Goal: Task Accomplishment & Management: Use online tool/utility

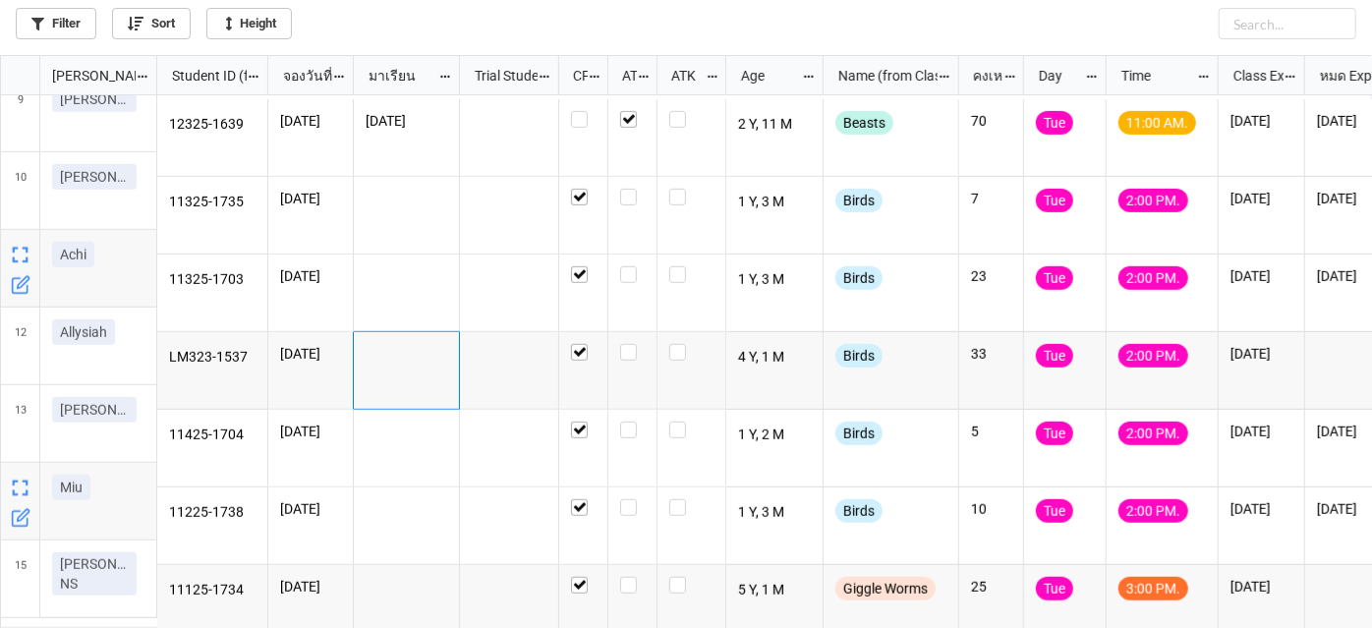
scroll to position [538, 0]
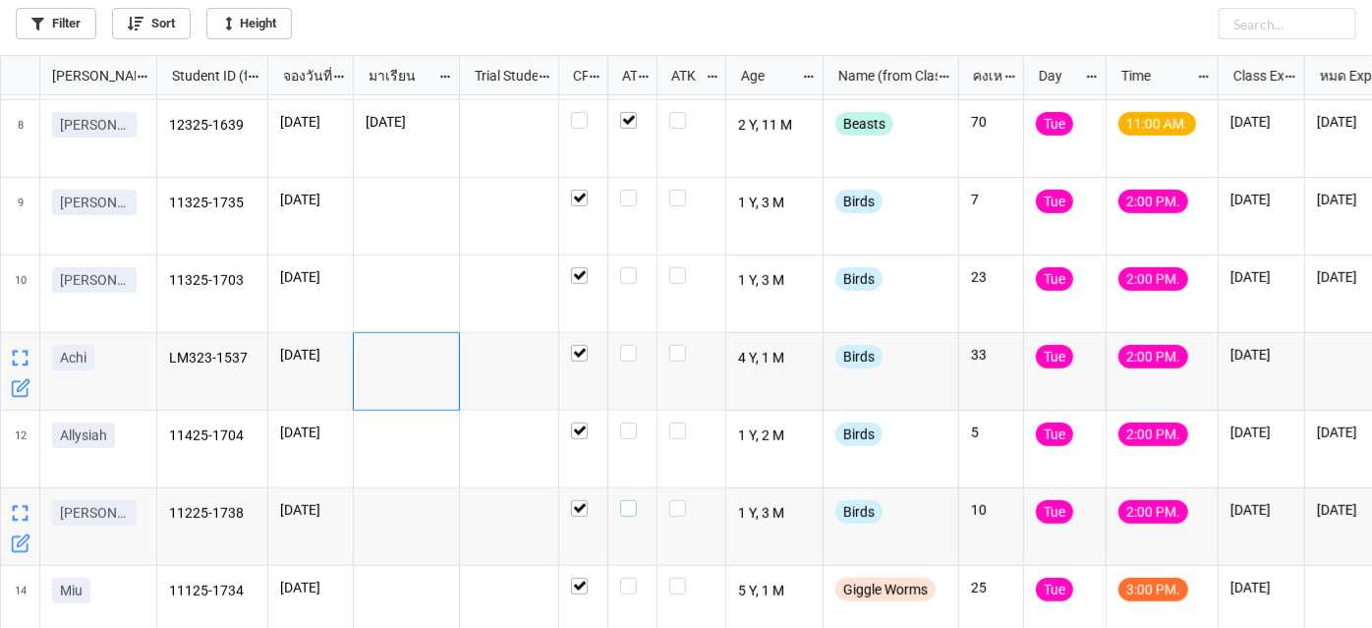
click at [631, 500] on label "grid" at bounding box center [632, 500] width 25 height 0
click at [629, 345] on label "grid" at bounding box center [632, 345] width 25 height 0
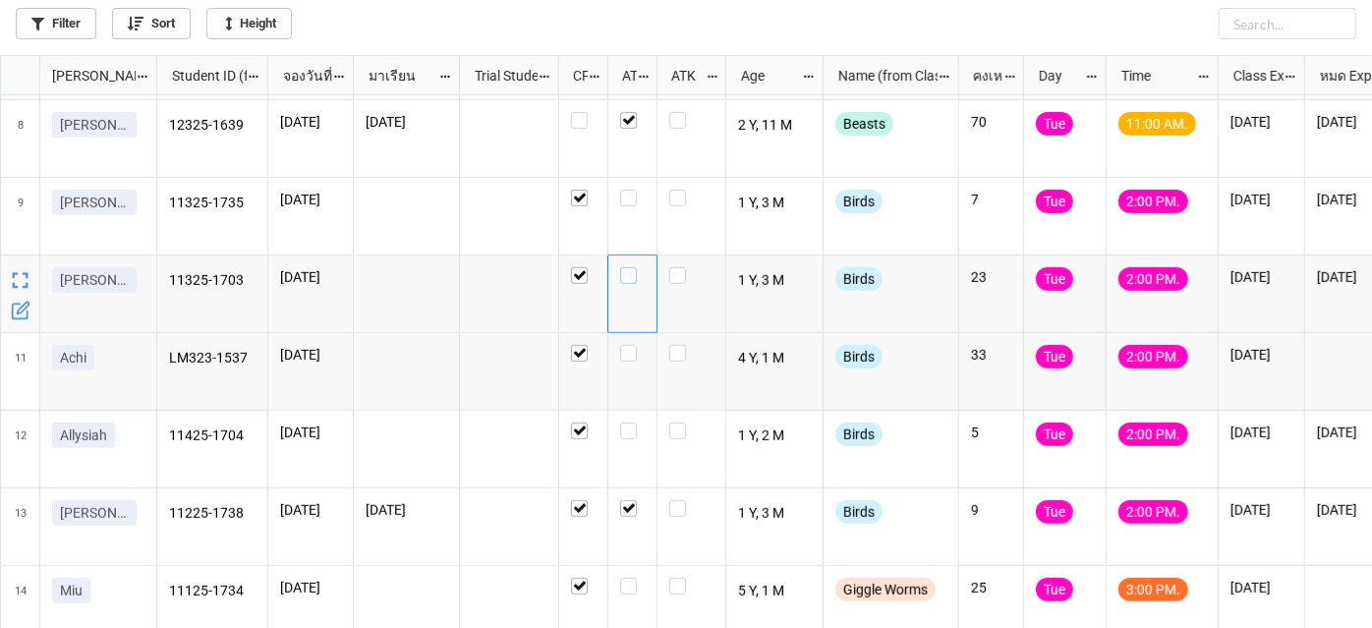
click at [629, 267] on label "grid" at bounding box center [632, 267] width 25 height 0
click at [630, 190] on label "grid" at bounding box center [632, 190] width 25 height 0
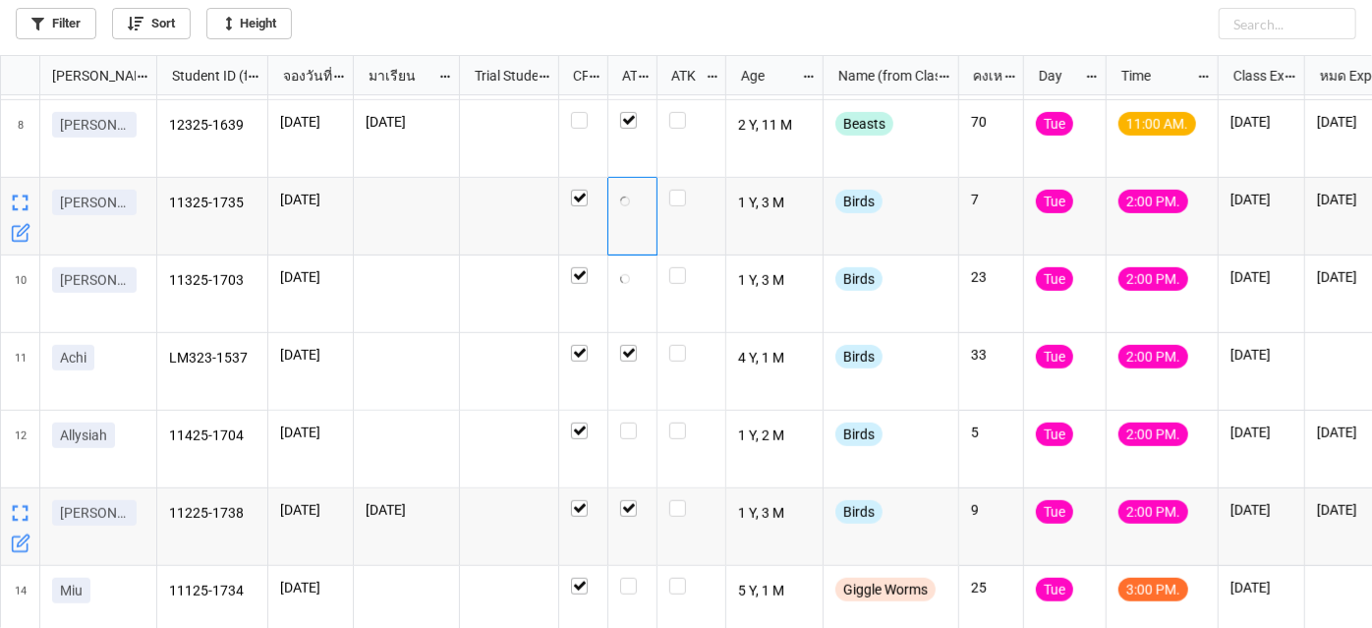
checkbox input "true"
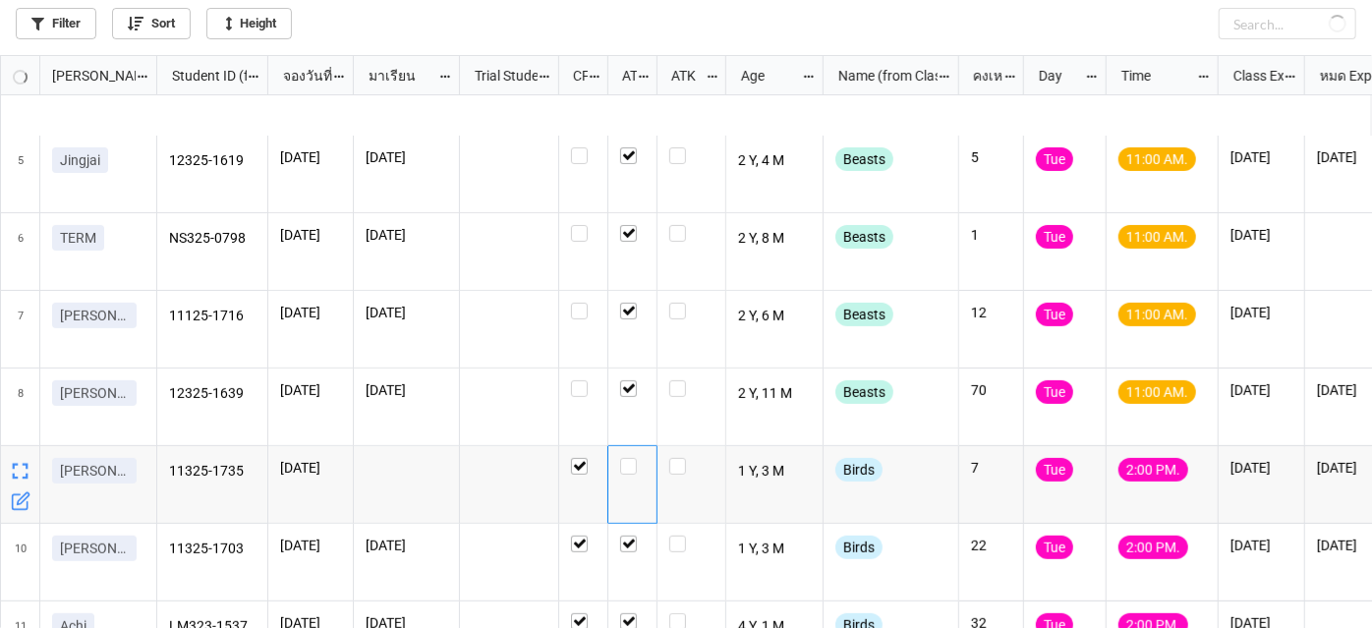
scroll to position [449, 0]
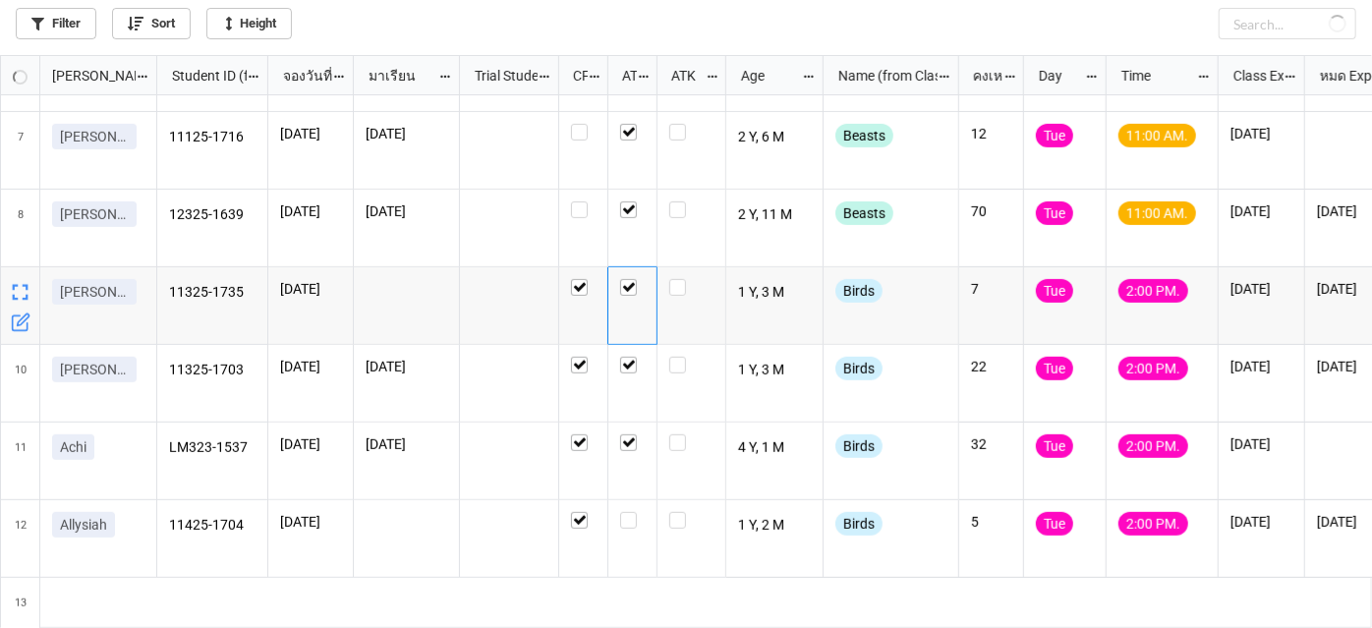
checkbox input "true"
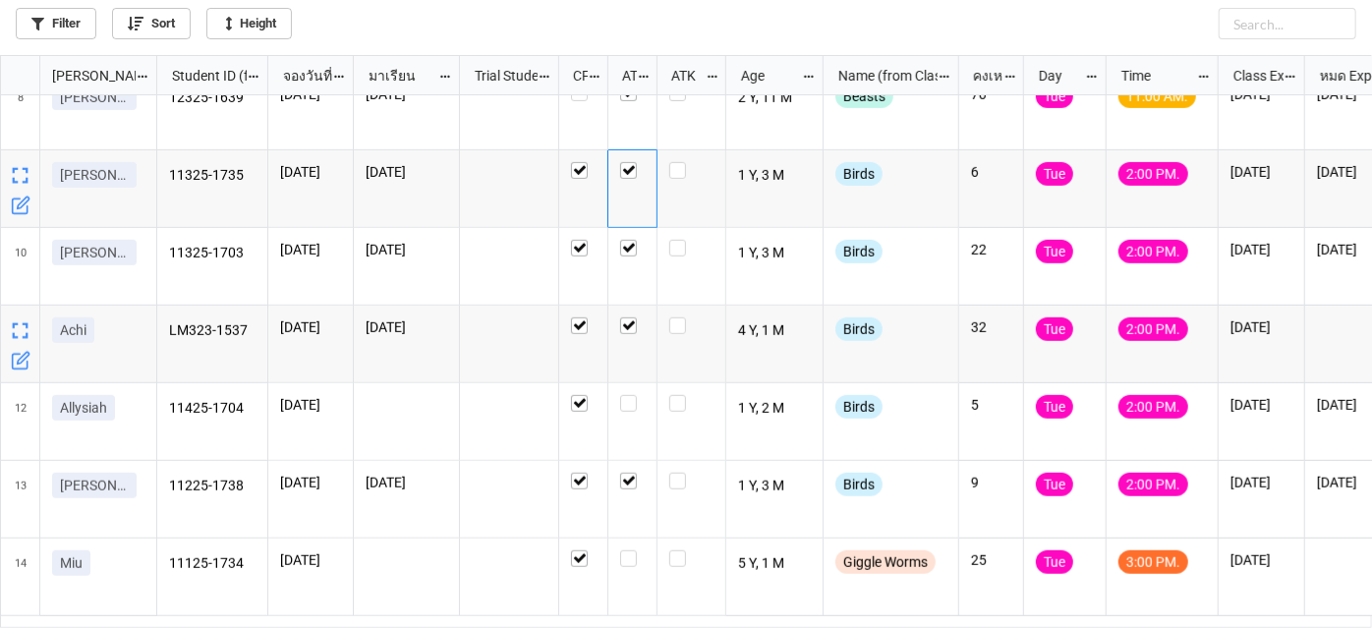
scroll to position [0, 0]
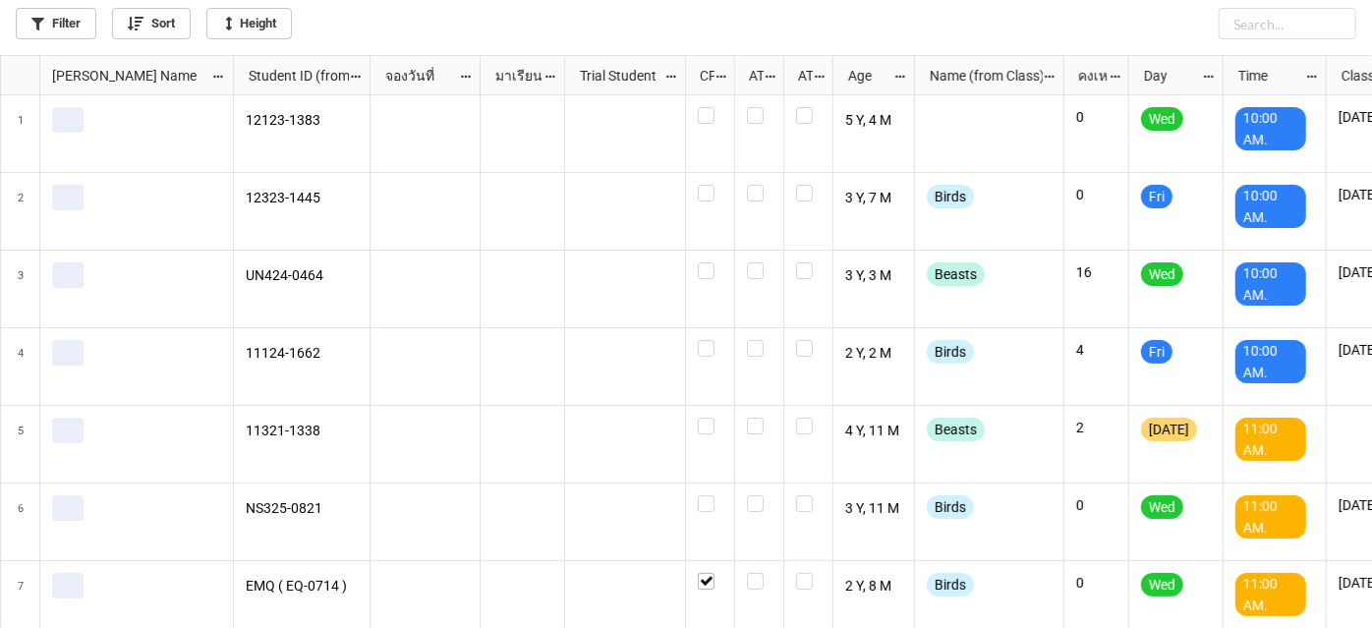
scroll to position [562, 1361]
click at [66, 25] on link "Filter" at bounding box center [56, 23] width 81 height 31
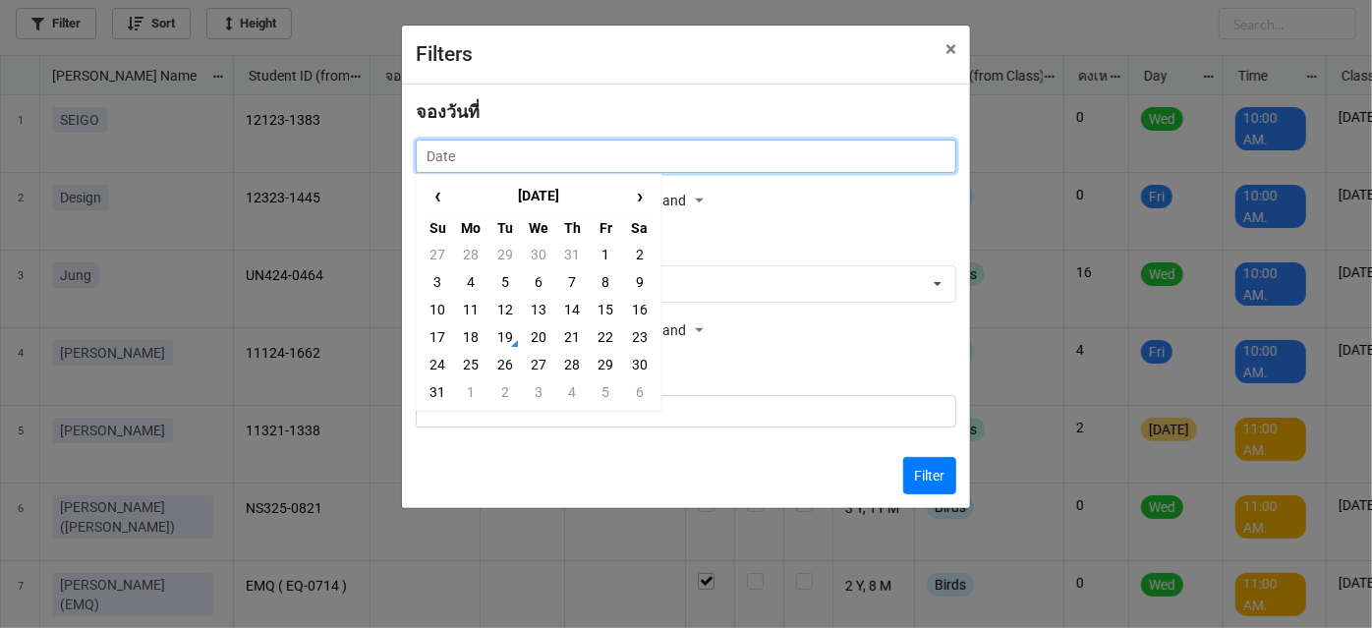
click at [466, 161] on input "text" at bounding box center [686, 156] width 540 height 33
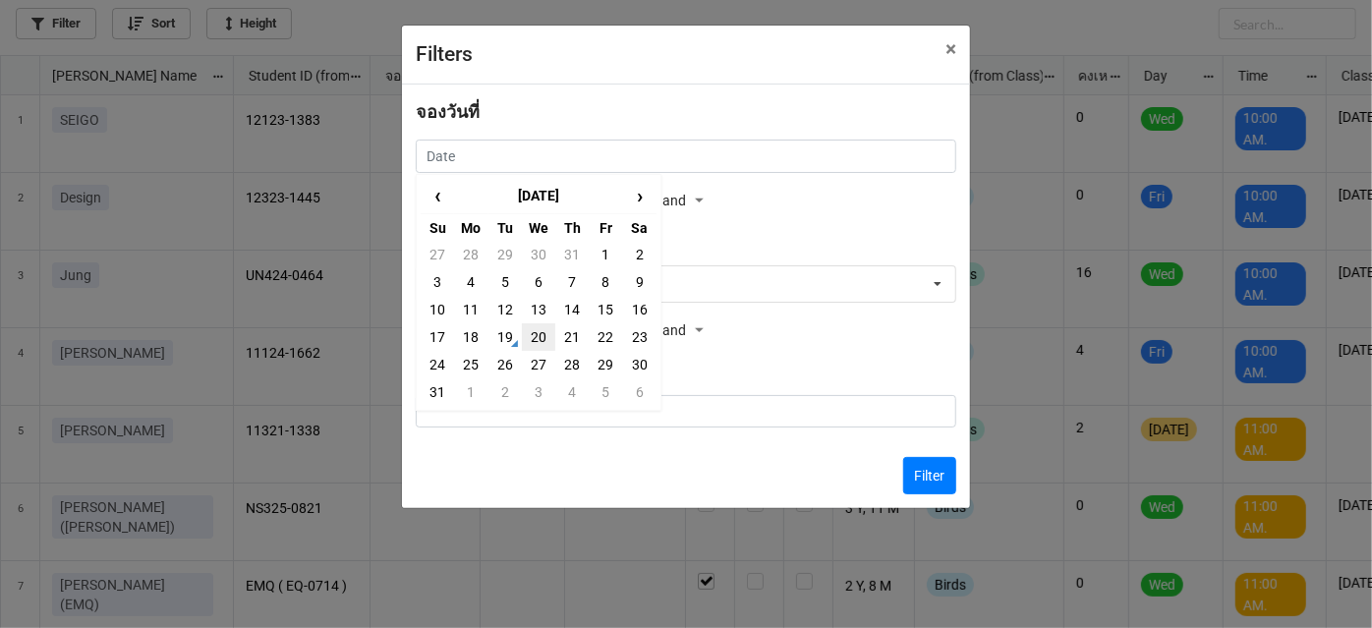
click at [533, 336] on td "20" at bounding box center [538, 337] width 33 height 28
type input "20/8/2025"
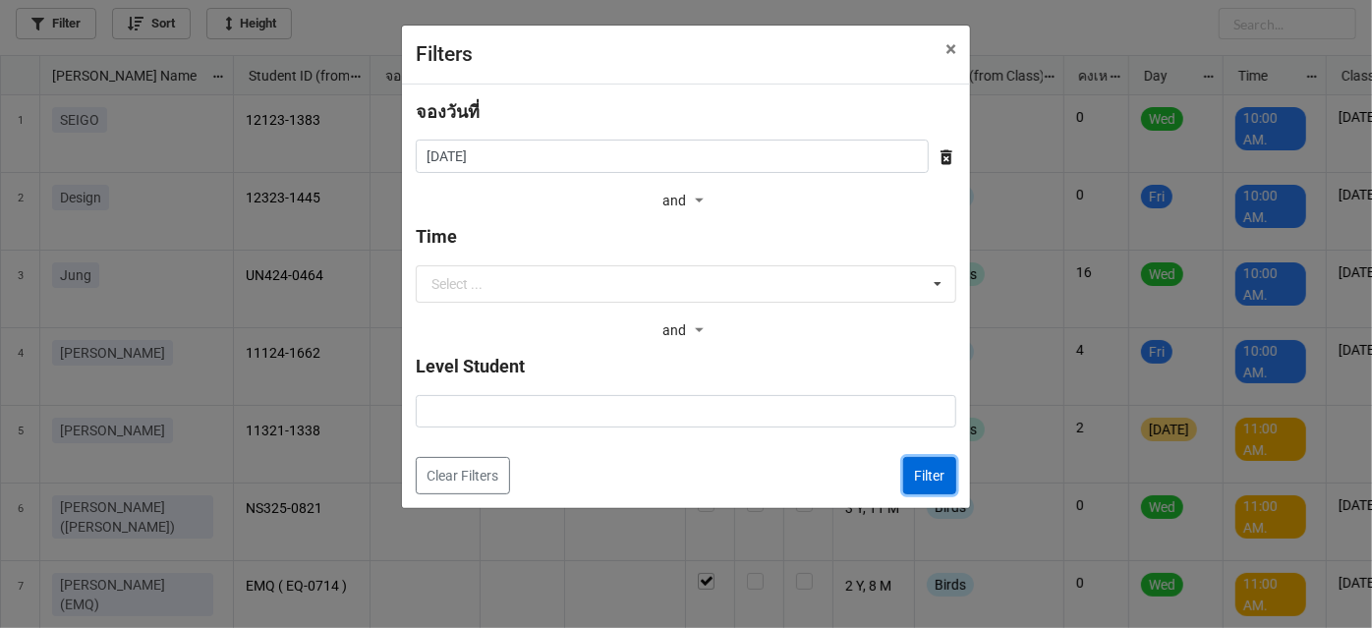
click at [933, 463] on button "Filter" at bounding box center [929, 475] width 53 height 37
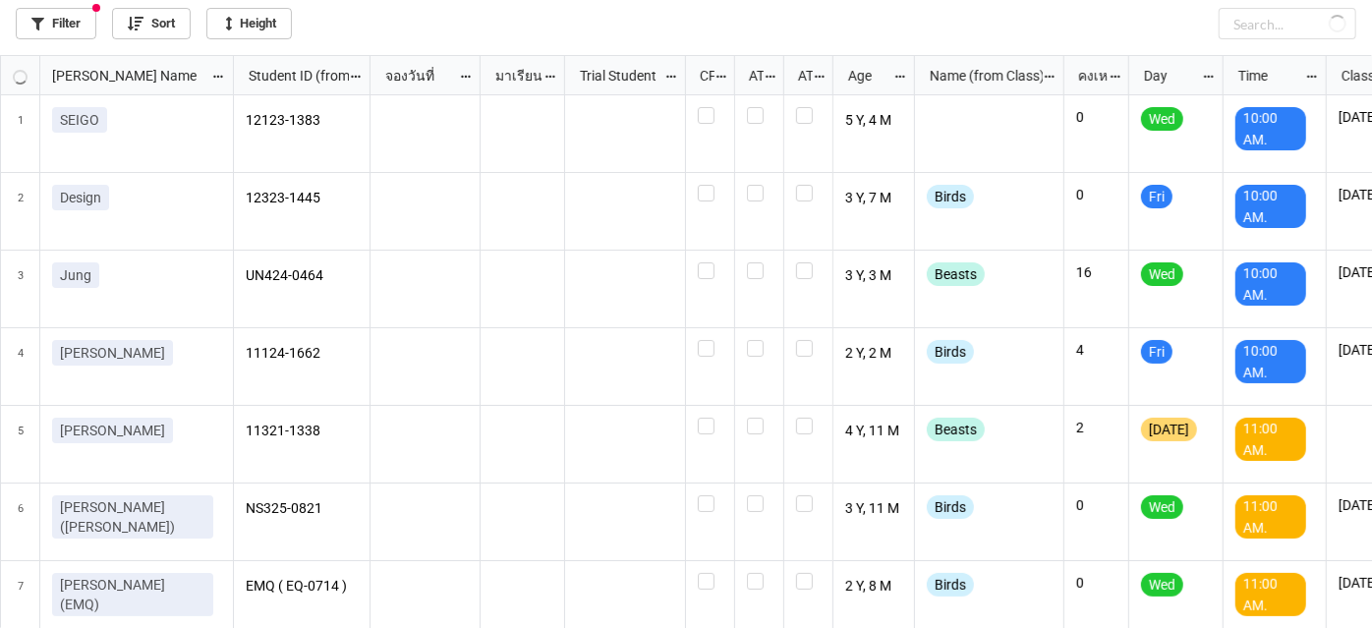
checkbox input "false"
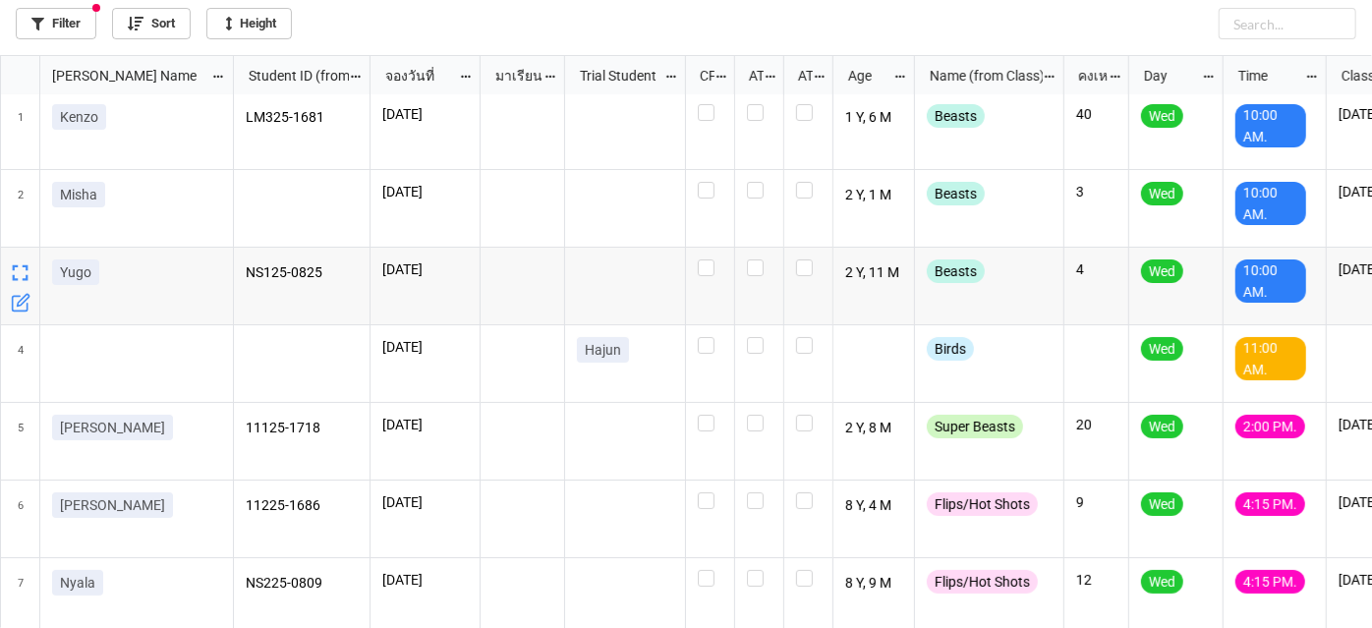
scroll to position [0, 0]
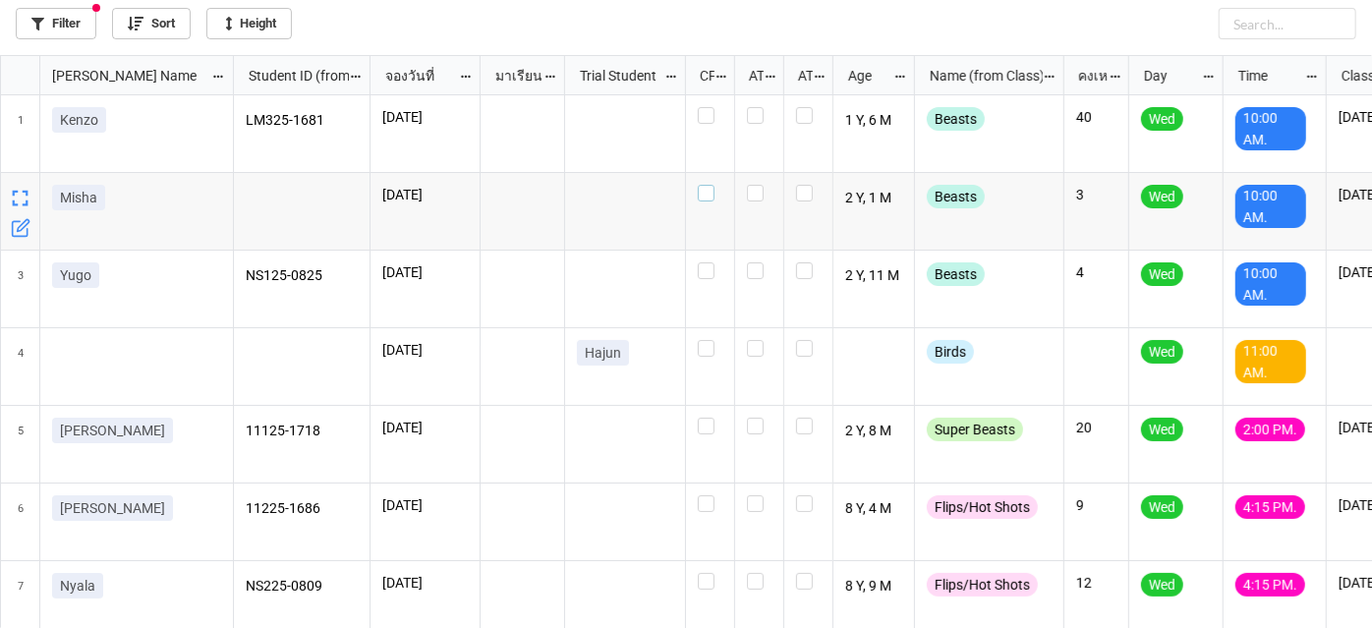
click at [708, 185] on label "grid" at bounding box center [710, 185] width 25 height 0
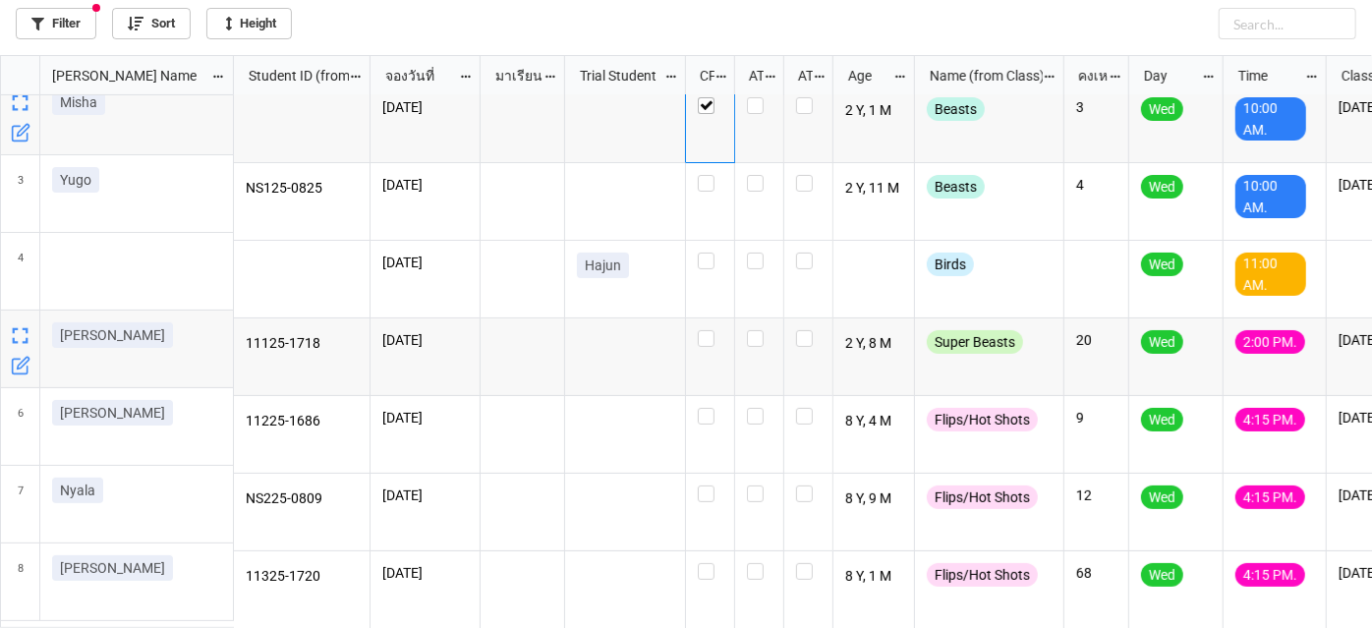
scroll to position [96, 0]
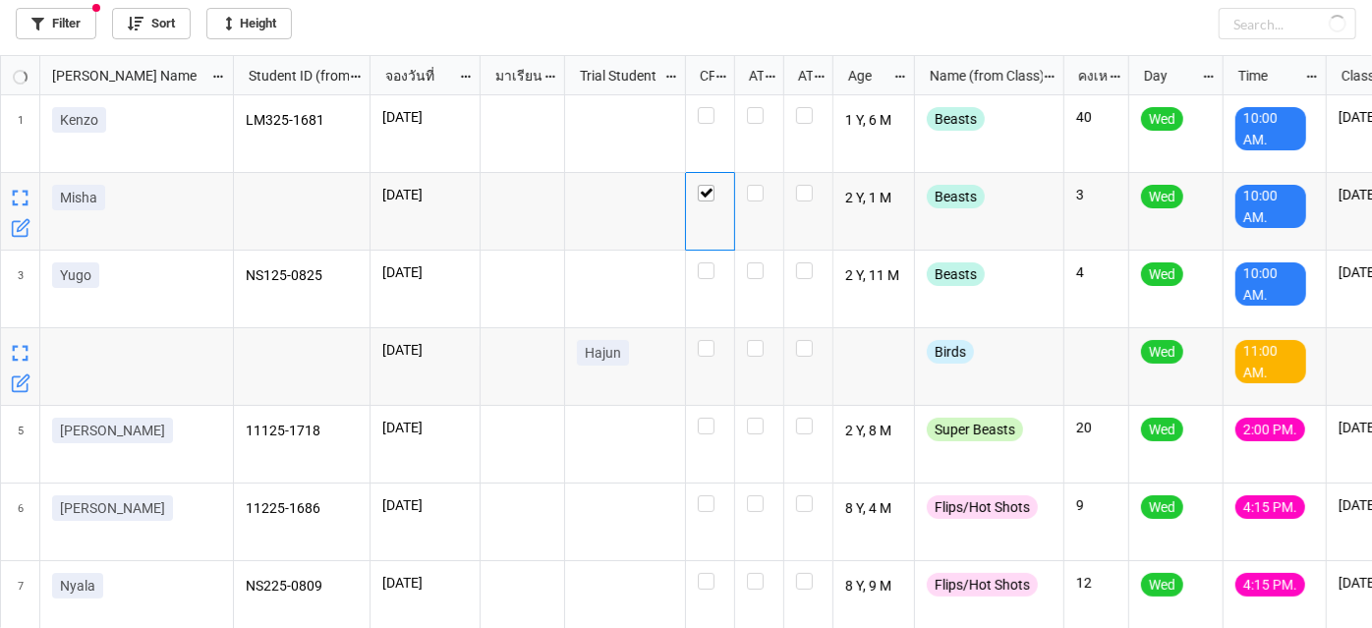
scroll to position [562, 1361]
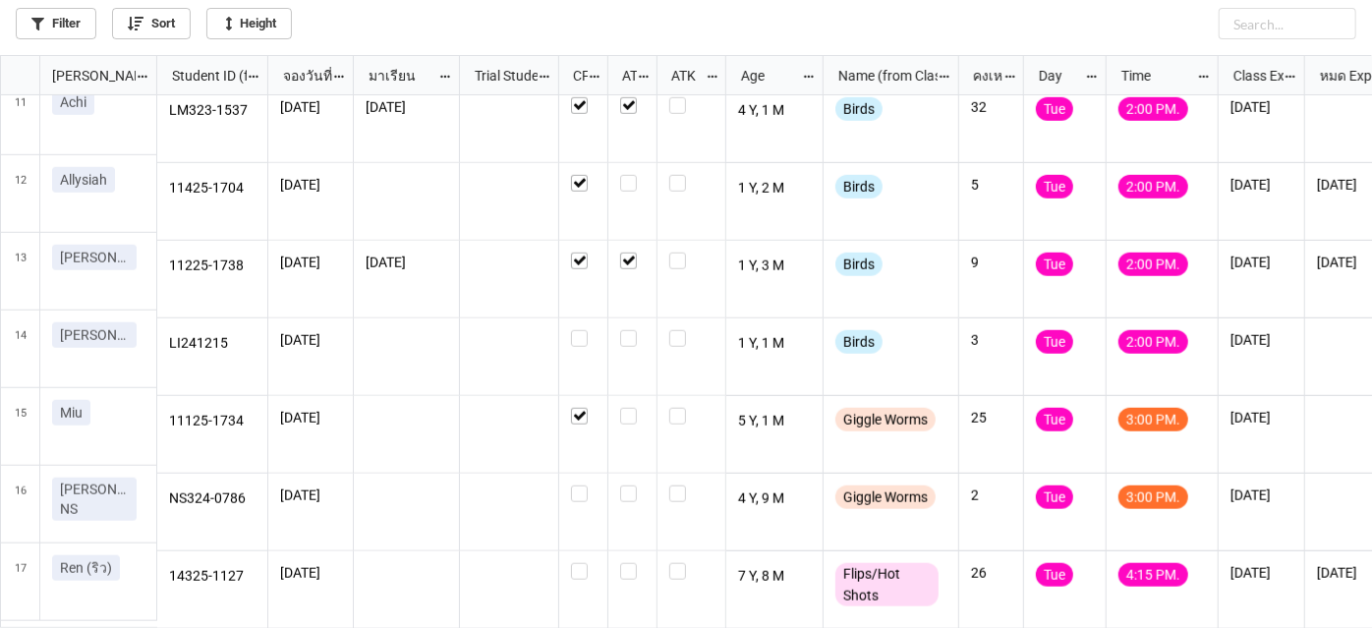
scroll to position [795, 0]
click at [625, 330] on label "grid" at bounding box center [632, 330] width 25 height 0
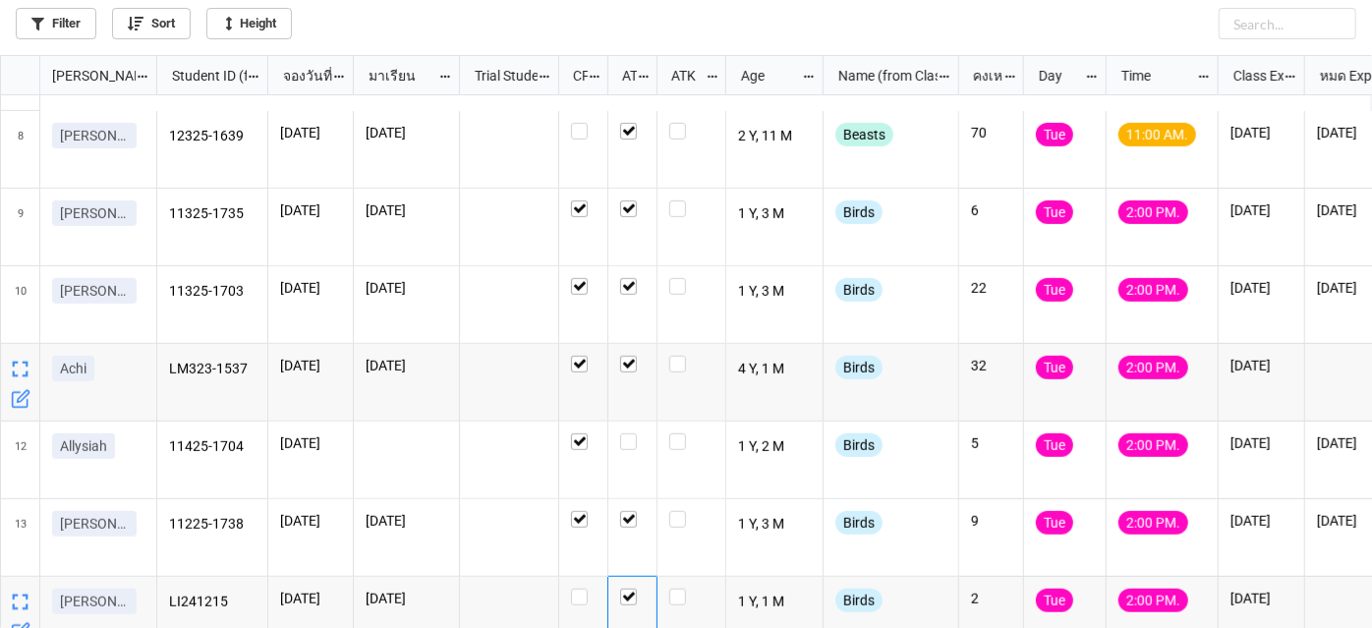
scroll to position [527, 0]
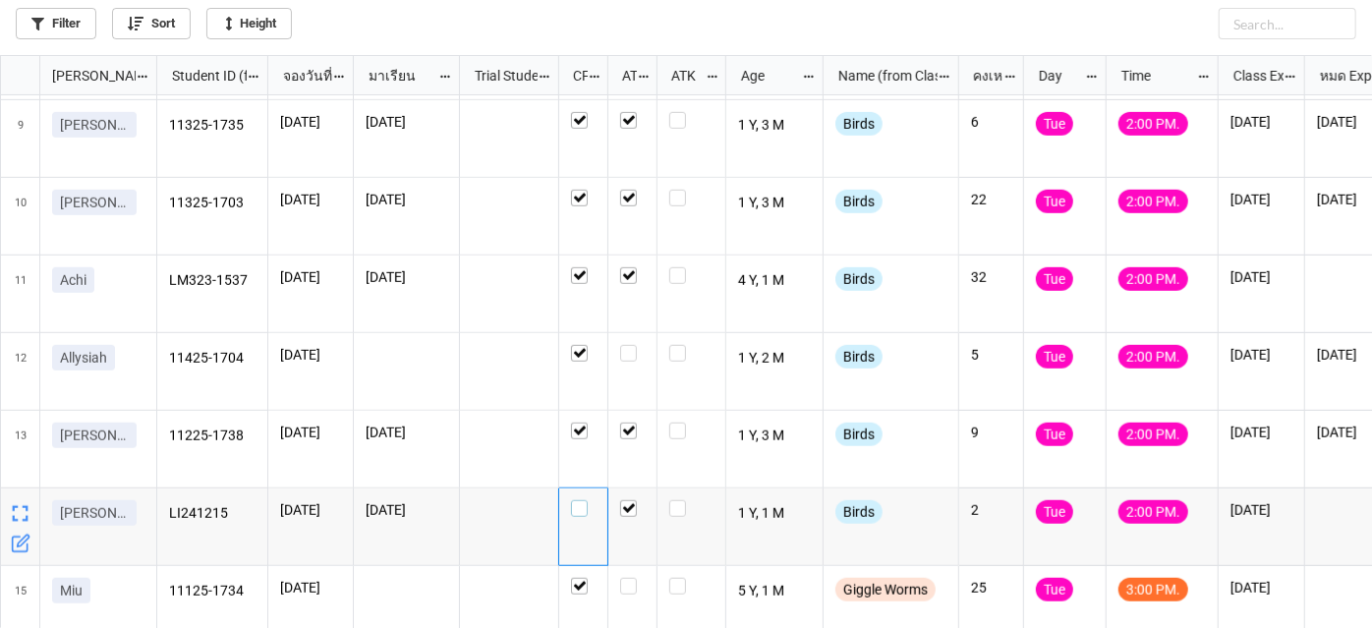
click at [579, 500] on label "grid" at bounding box center [583, 500] width 25 height 0
checkbox input "false"
click at [577, 500] on label "grid" at bounding box center [583, 500] width 25 height 0
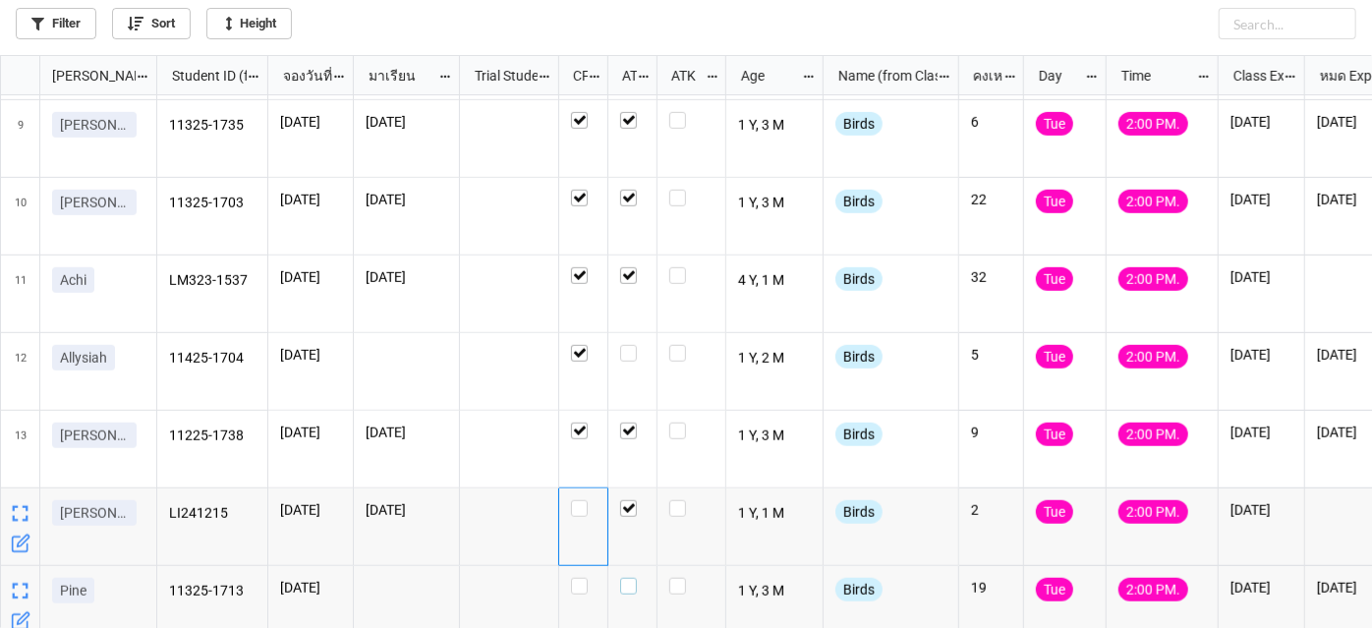
click at [630, 578] on label "grid" at bounding box center [632, 578] width 25 height 0
